Goal: Navigation & Orientation: Find specific page/section

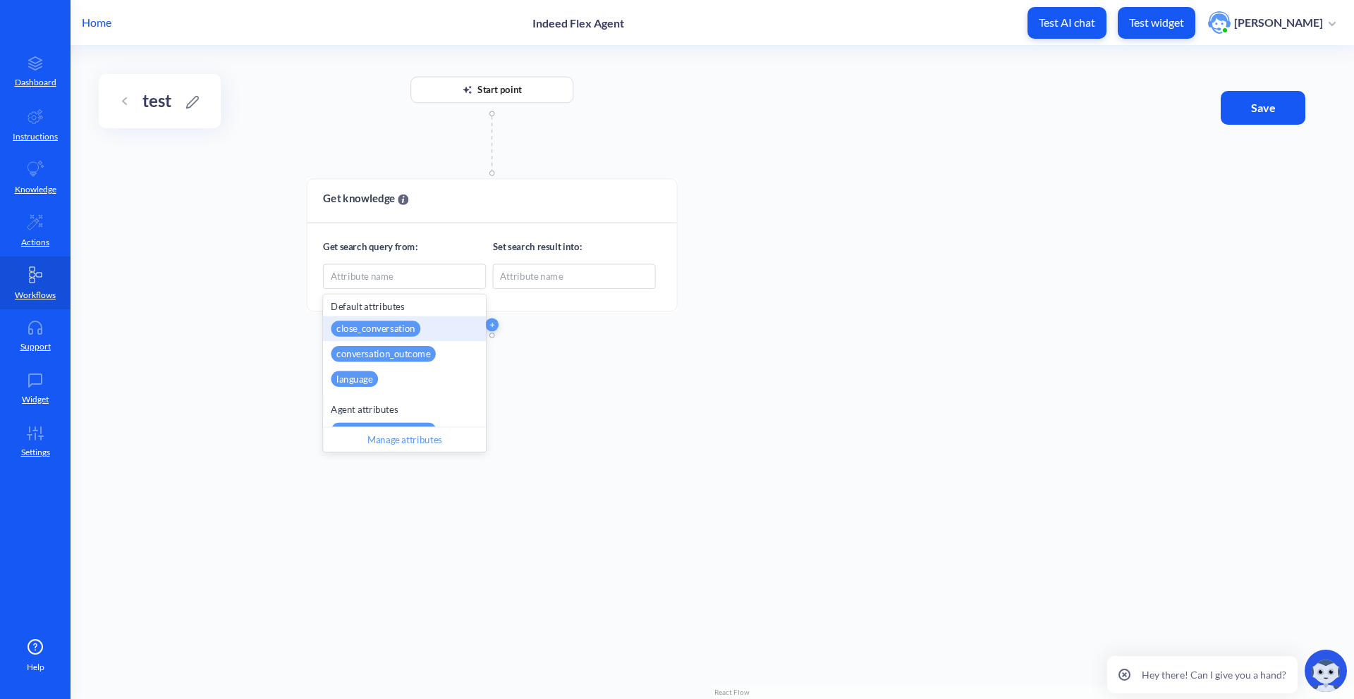
click at [102, 34] on div "Home Indeed Flex Agent Test AI chat Test widget [PERSON_NAME]" at bounding box center [677, 22] width 1354 height 45
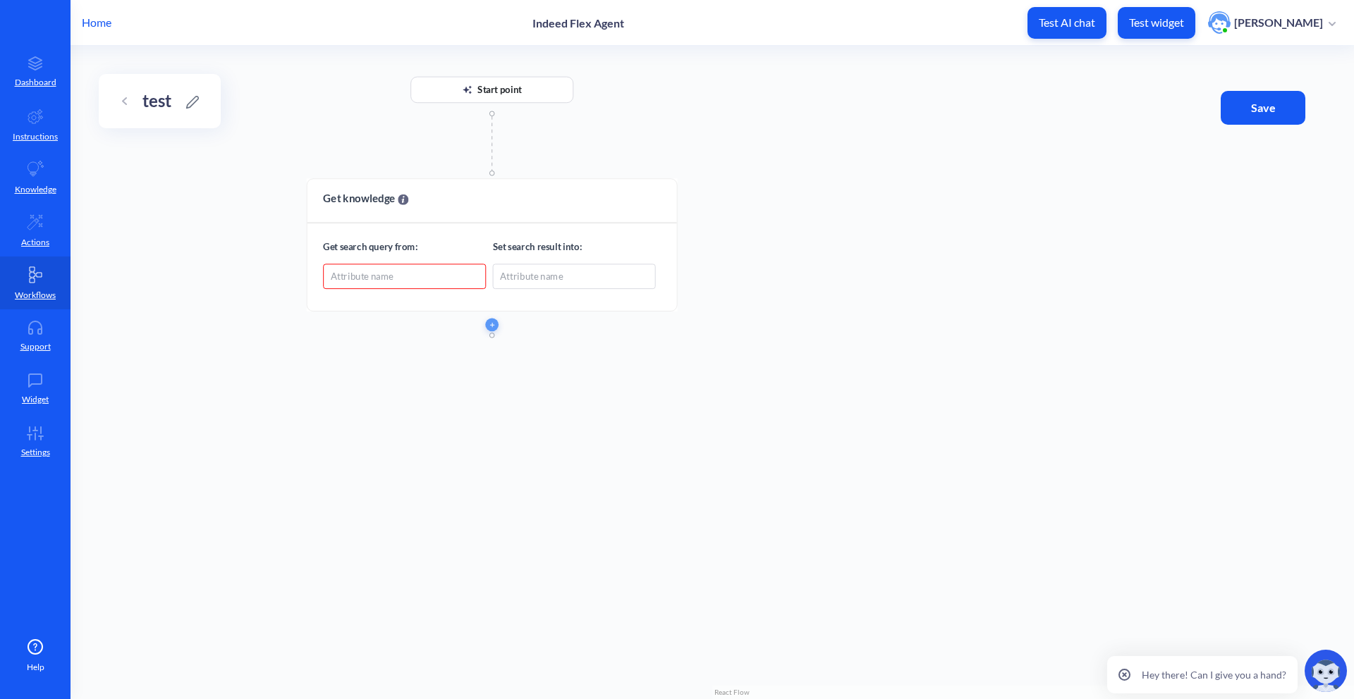
click at [104, 25] on p "Home" at bounding box center [97, 22] width 30 height 17
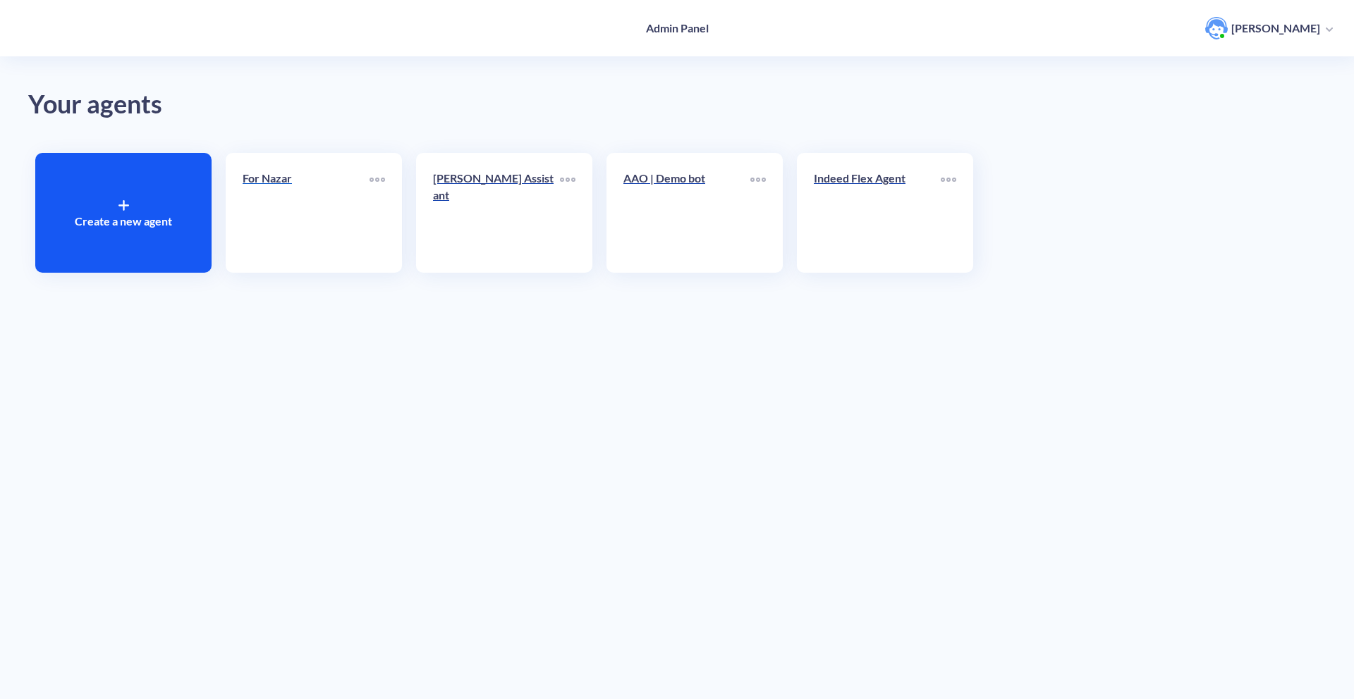
click at [357, 207] on link "For Nazar" at bounding box center [306, 213] width 127 height 86
click at [805, 213] on div "Indeed Flex Agent" at bounding box center [885, 213] width 176 height 120
click at [845, 207] on link "Indeed Flex Agent" at bounding box center [877, 213] width 127 height 86
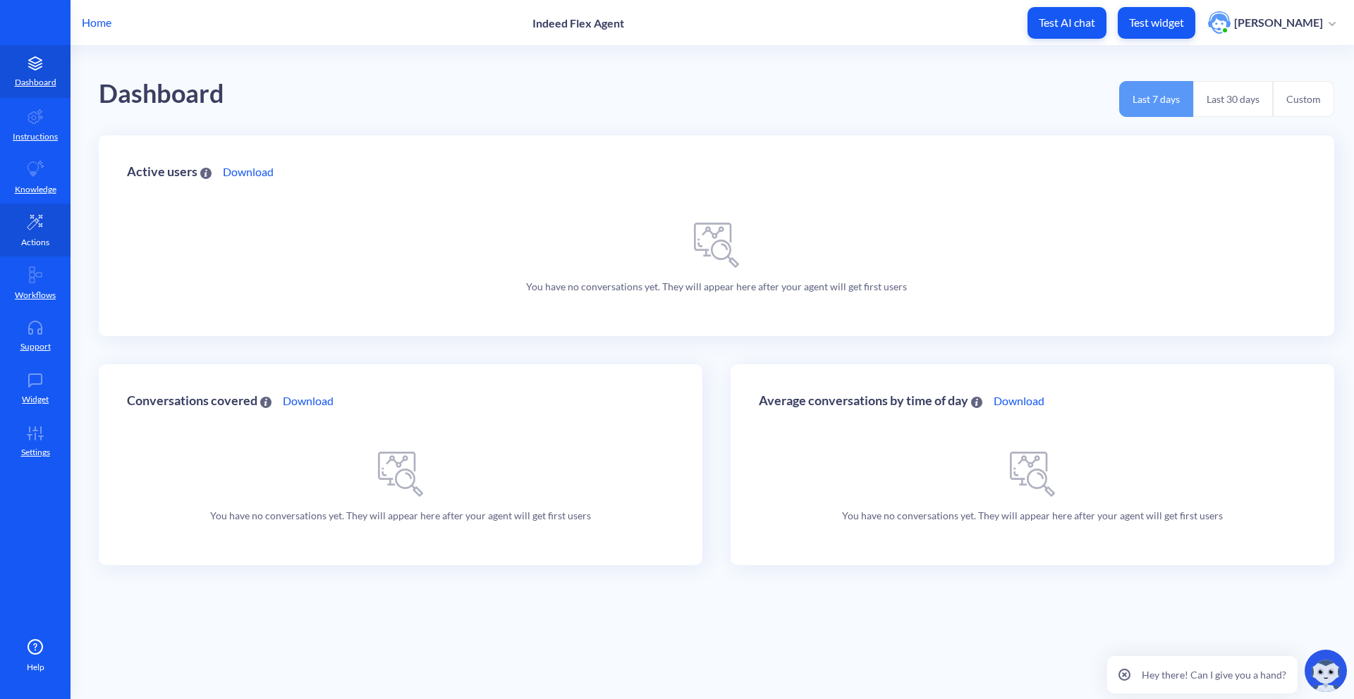
click at [62, 232] on link "Actions" at bounding box center [35, 230] width 71 height 53
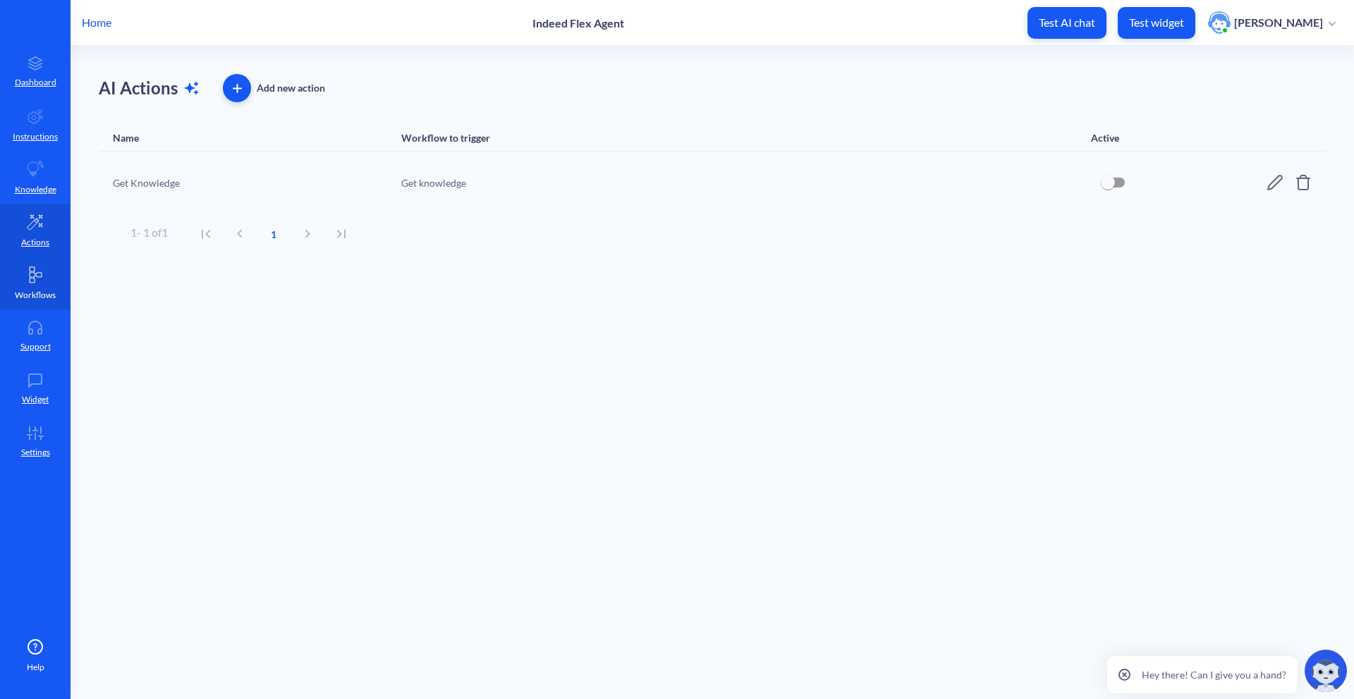
click at [43, 292] on p "Workflows" at bounding box center [35, 295] width 41 height 13
